Goal: Task Accomplishment & Management: Use online tool/utility

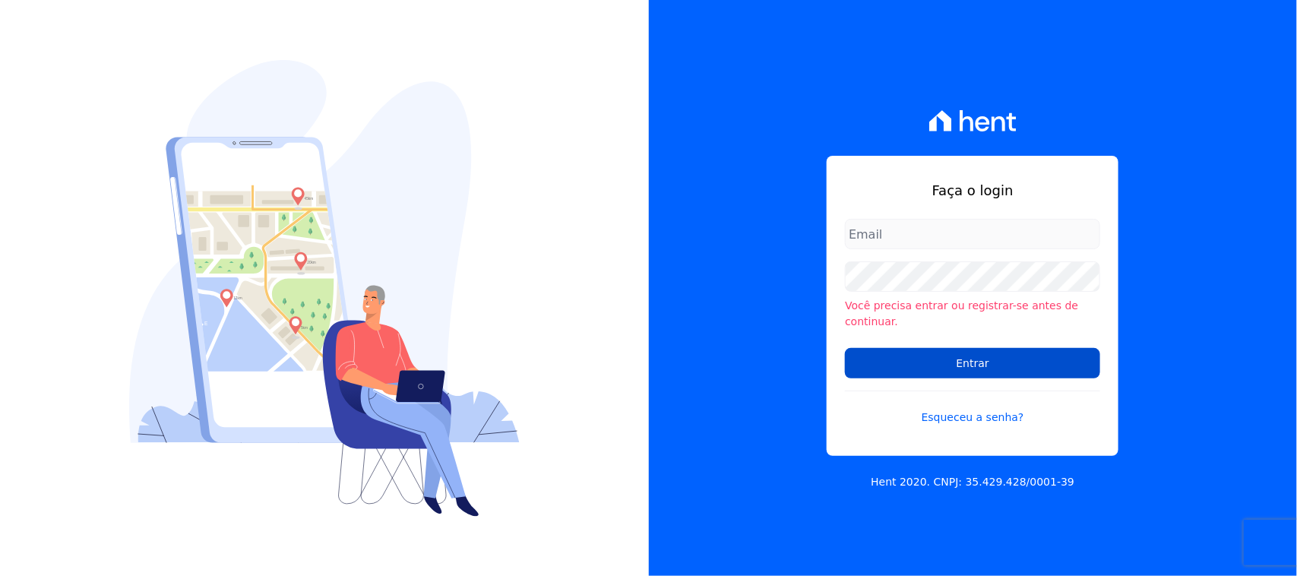
type input "[PERSON_NAME][EMAIL_ADDRESS][PERSON_NAME][DOMAIN_NAME]"
click at [954, 359] on input "Entrar" at bounding box center [972, 363] width 255 height 30
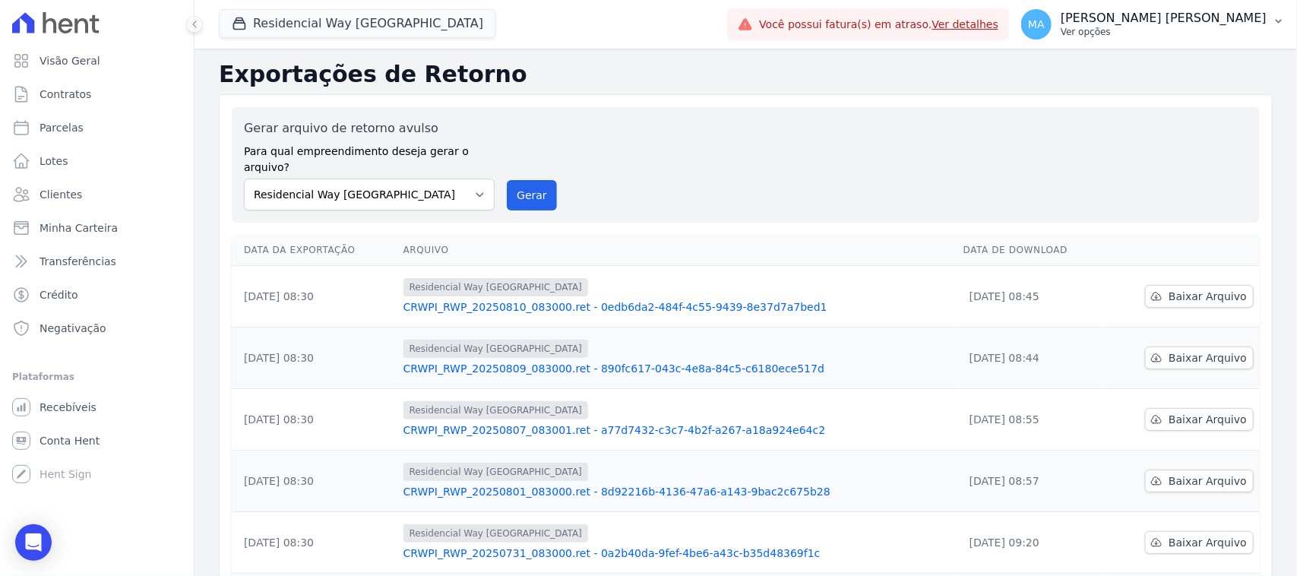
click at [1146, 29] on p "Ver opções" at bounding box center [1164, 32] width 206 height 12
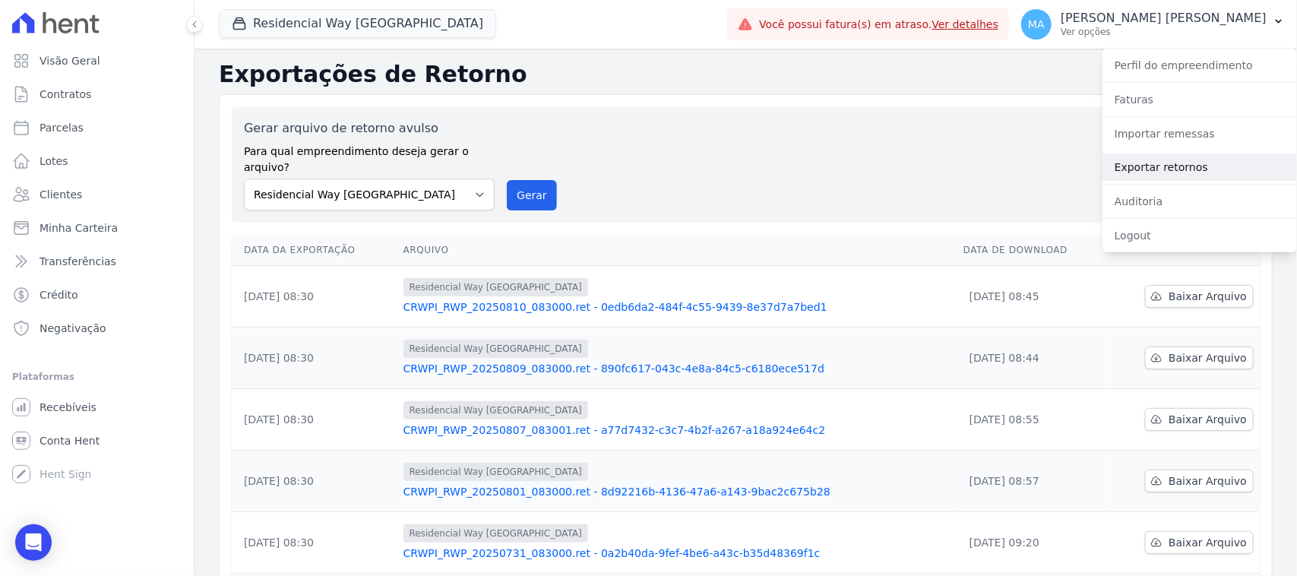
click at [1160, 166] on link "Exportar retornos" at bounding box center [1200, 166] width 195 height 27
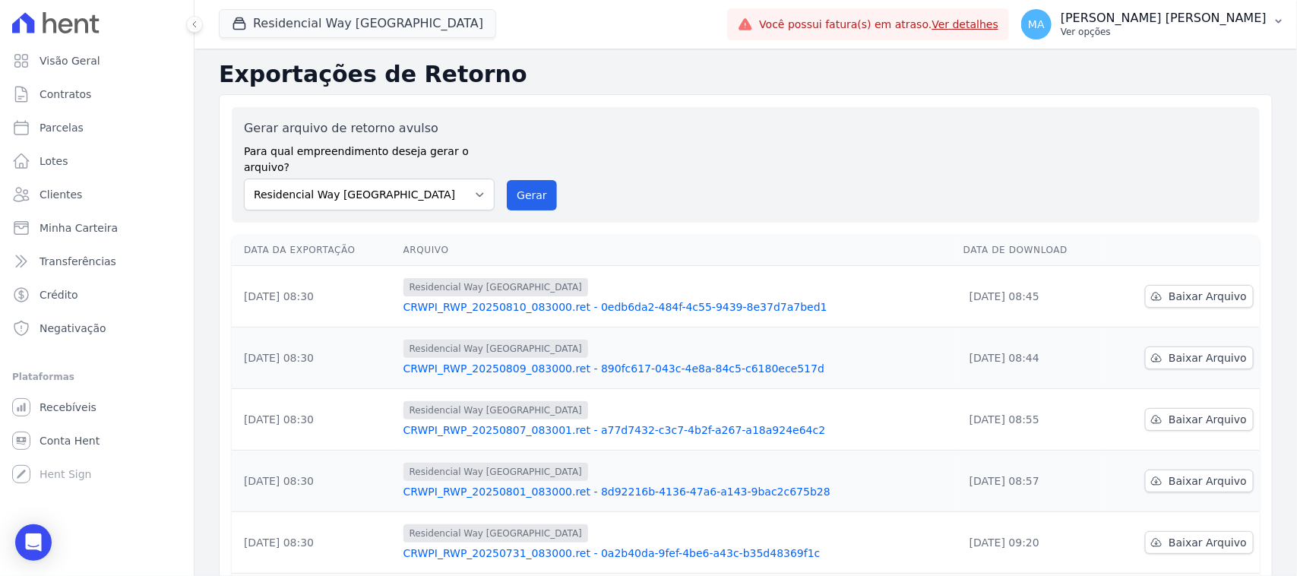
click at [1155, 30] on p "Ver opções" at bounding box center [1164, 32] width 206 height 12
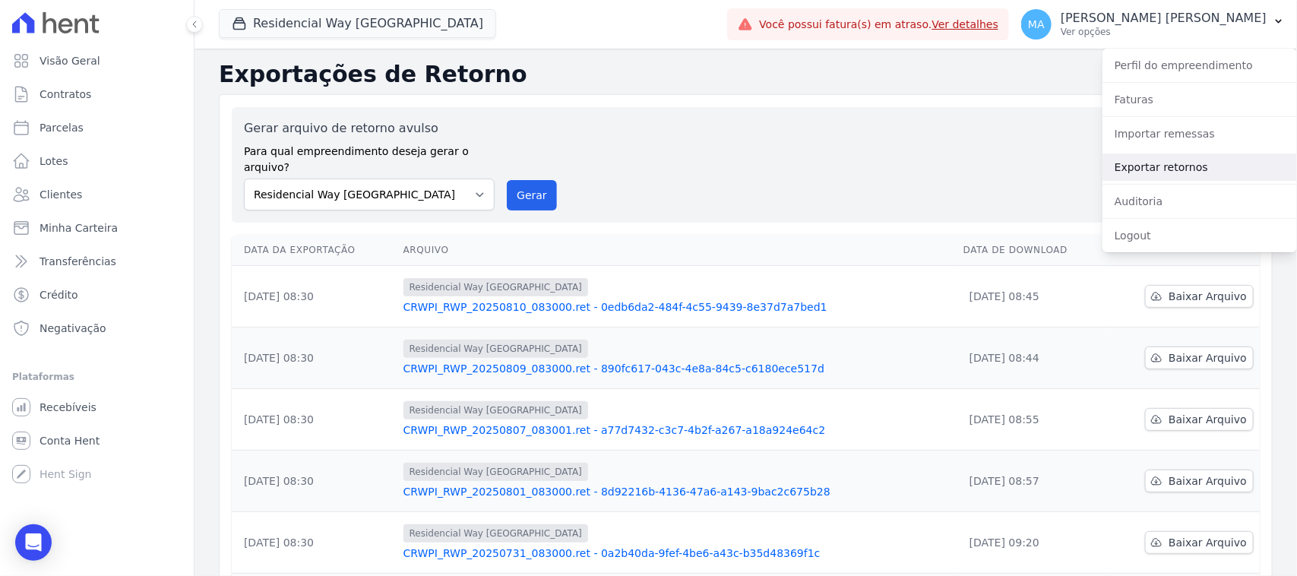
click at [1160, 172] on link "Exportar retornos" at bounding box center [1200, 166] width 195 height 27
